Goal: Task Accomplishment & Management: Manage account settings

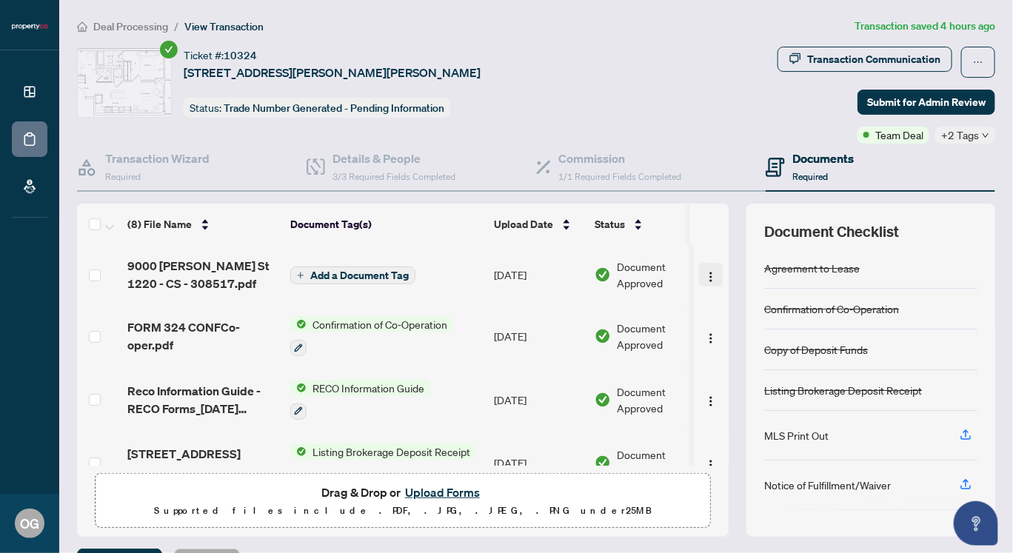
click at [705, 274] on img "button" at bounding box center [711, 277] width 12 height 12
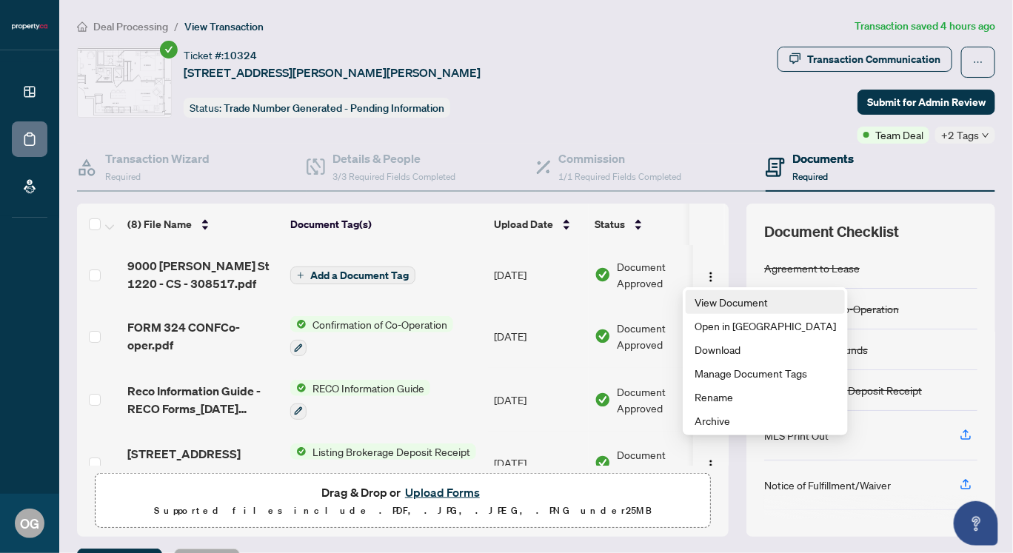
click at [704, 301] on span "View Document" at bounding box center [765, 302] width 141 height 16
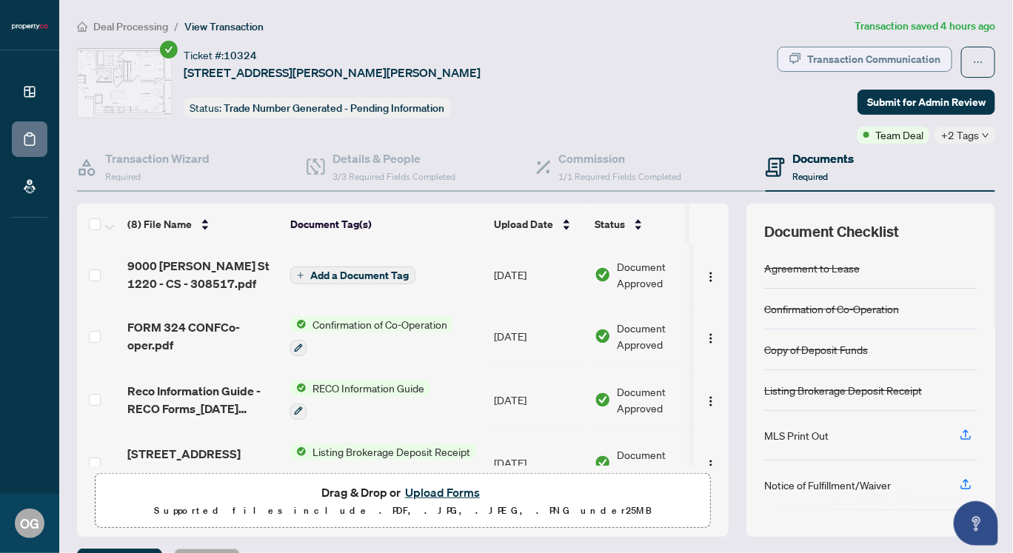
click at [862, 57] on div "Transaction Communication" at bounding box center [873, 59] width 133 height 24
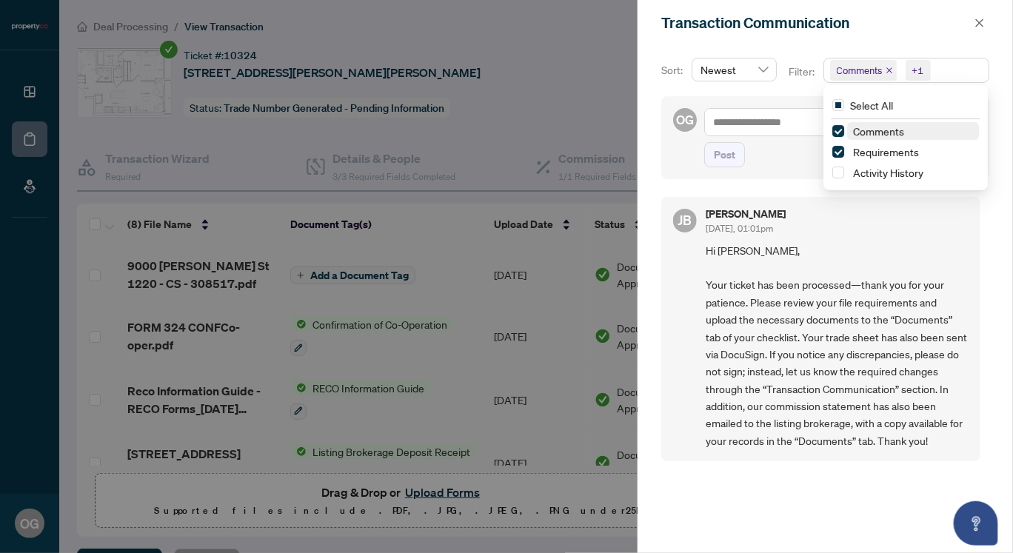
click at [869, 73] on span "Comments" at bounding box center [860, 70] width 46 height 15
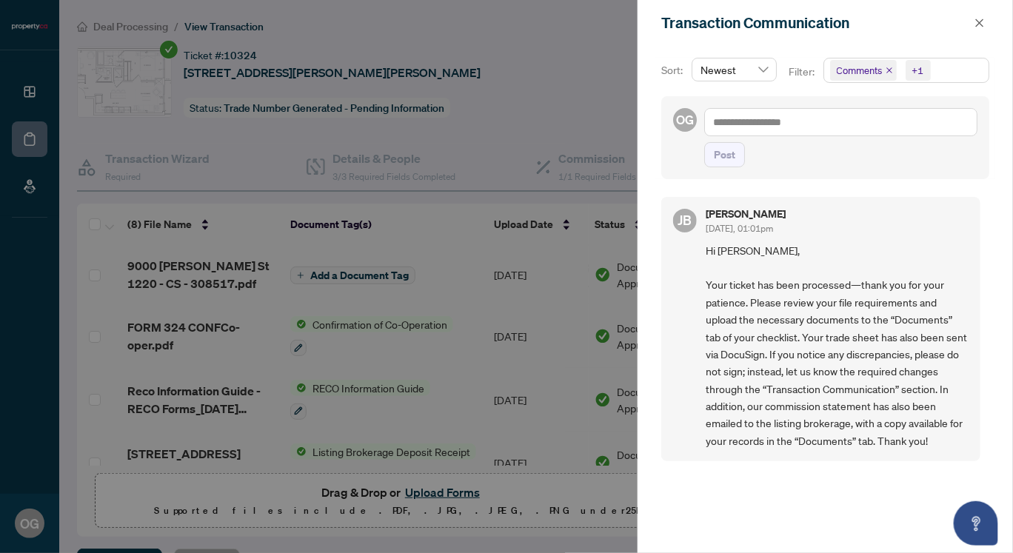
click at [934, 34] on div "Transaction Communication" at bounding box center [826, 23] width 376 height 46
click at [977, 22] on icon "close" at bounding box center [980, 23] width 10 height 10
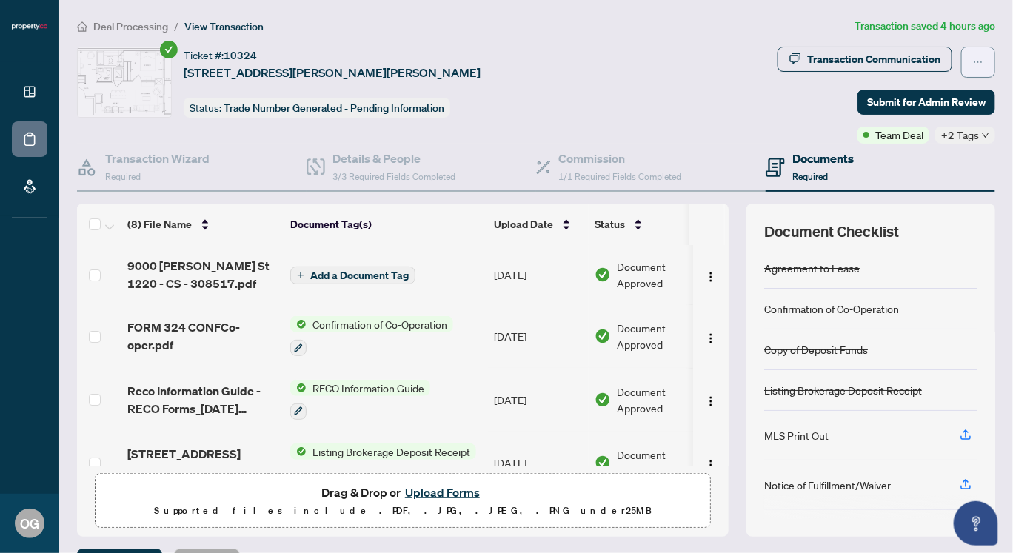
click at [973, 64] on icon "ellipsis" at bounding box center [978, 62] width 10 height 10
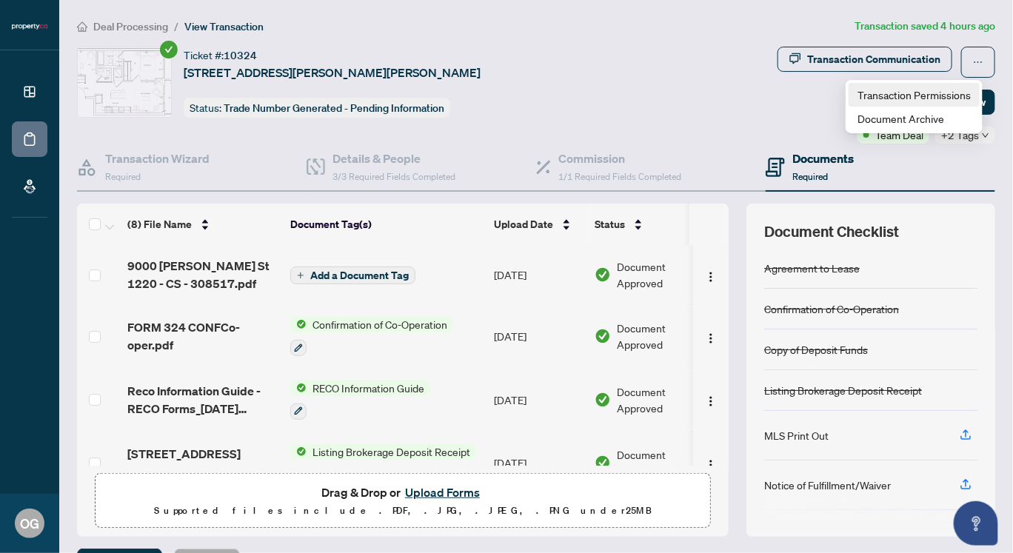
click at [884, 95] on span "Transaction Permissions" at bounding box center [914, 95] width 113 height 16
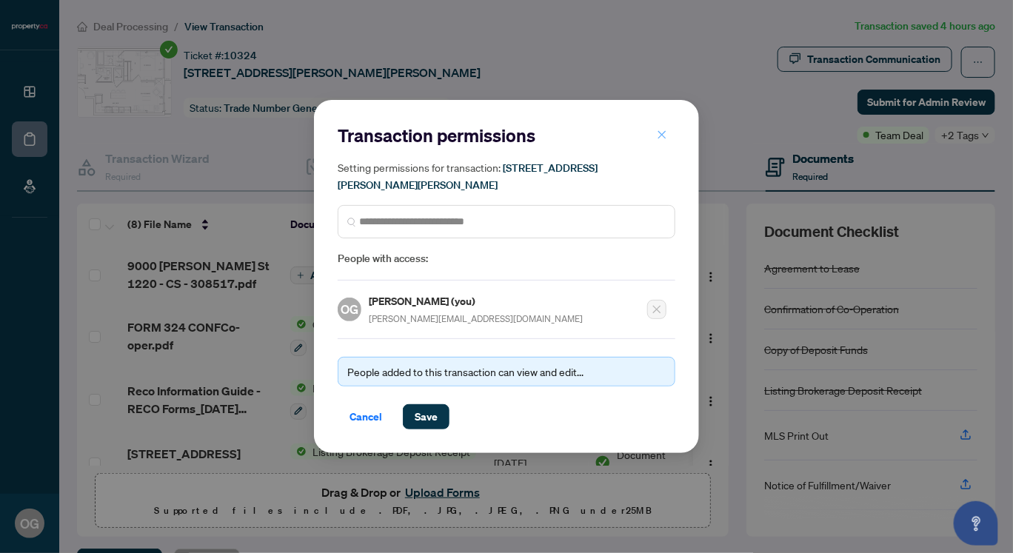
click at [661, 138] on icon "close" at bounding box center [662, 135] width 10 height 10
